Goal: Find specific page/section: Find specific page/section

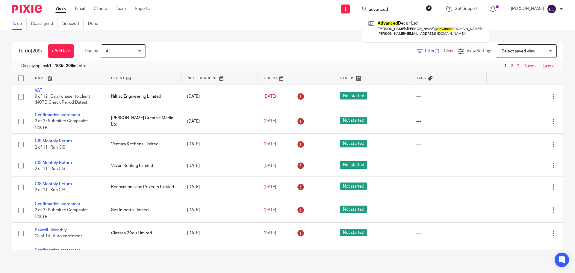
drag, startPoint x: 419, startPoint y: 6, endPoint x: 408, endPoint y: 6, distance: 10.2
click at [408, 6] on form "advanced" at bounding box center [400, 8] width 64 height 7
drag, startPoint x: 406, startPoint y: 8, endPoint x: 346, endPoint y: 8, distance: 60.5
click at [346, 8] on div "Send new email Create task Add client advanced Advanced Decor Ltd Andrew Branfo…" at bounding box center [367, 9] width 416 height 18
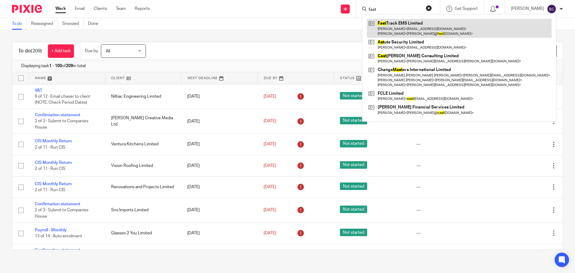
type input "fast"
click at [408, 25] on link at bounding box center [459, 28] width 185 height 19
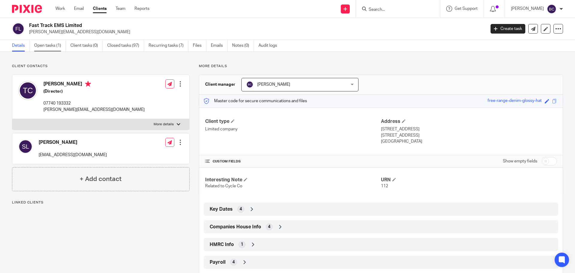
click at [59, 45] on link "Open tasks (1)" at bounding box center [50, 46] width 32 height 12
